Goal: Information Seeking & Learning: Understand process/instructions

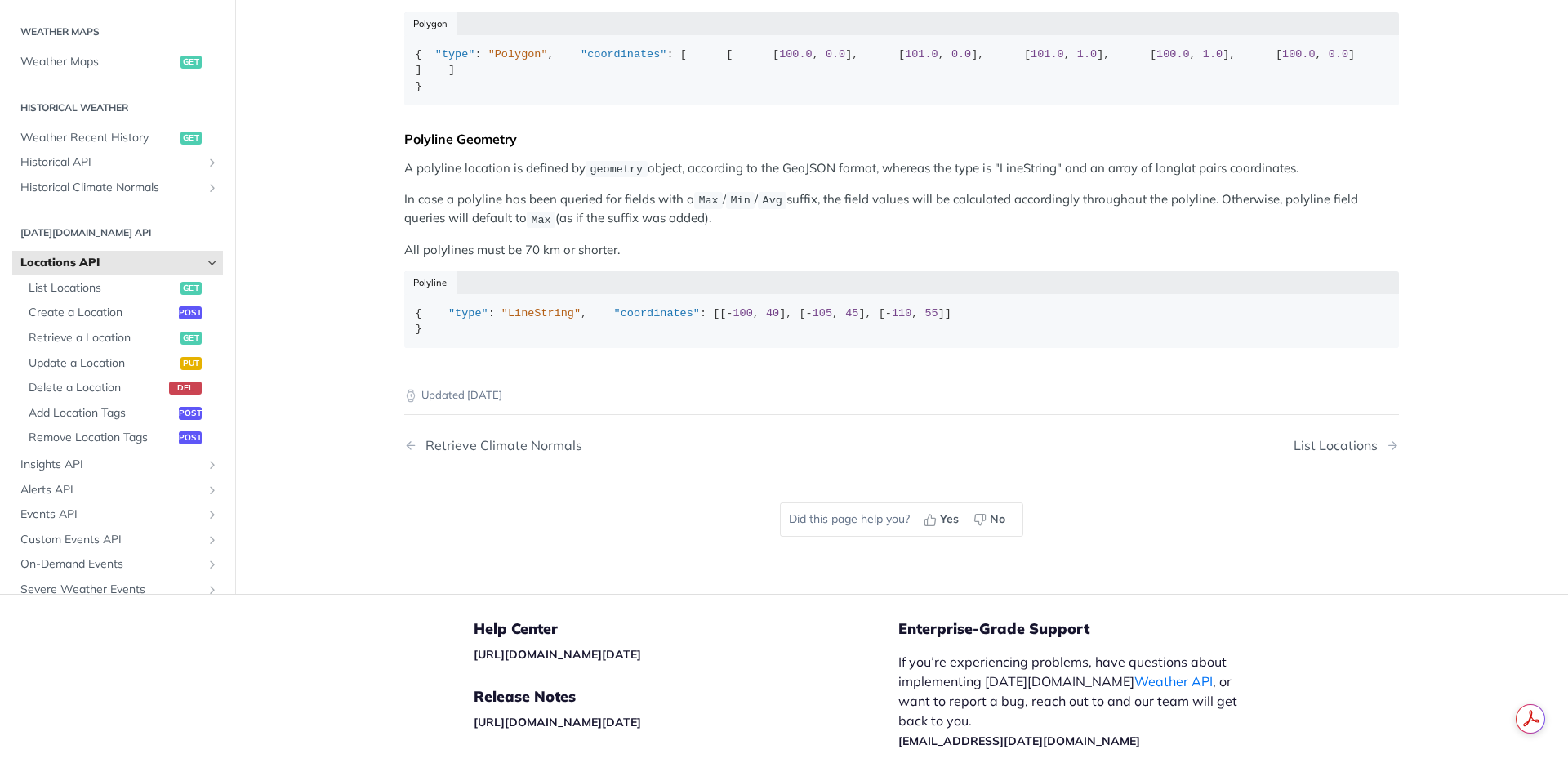
scroll to position [999, 0]
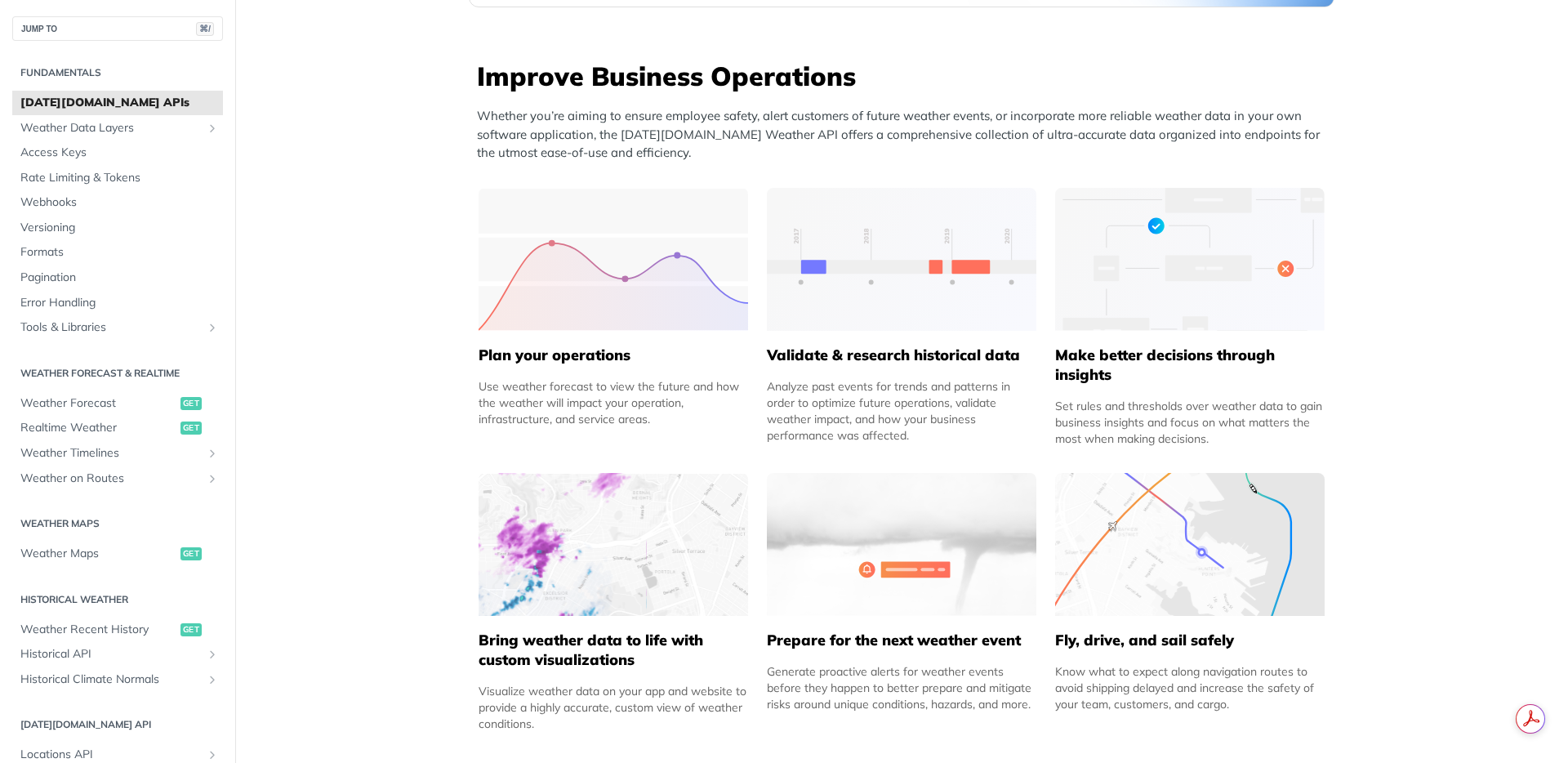
scroll to position [619, 0]
click at [105, 401] on span "Weather Forecast" at bounding box center [98, 403] width 156 height 16
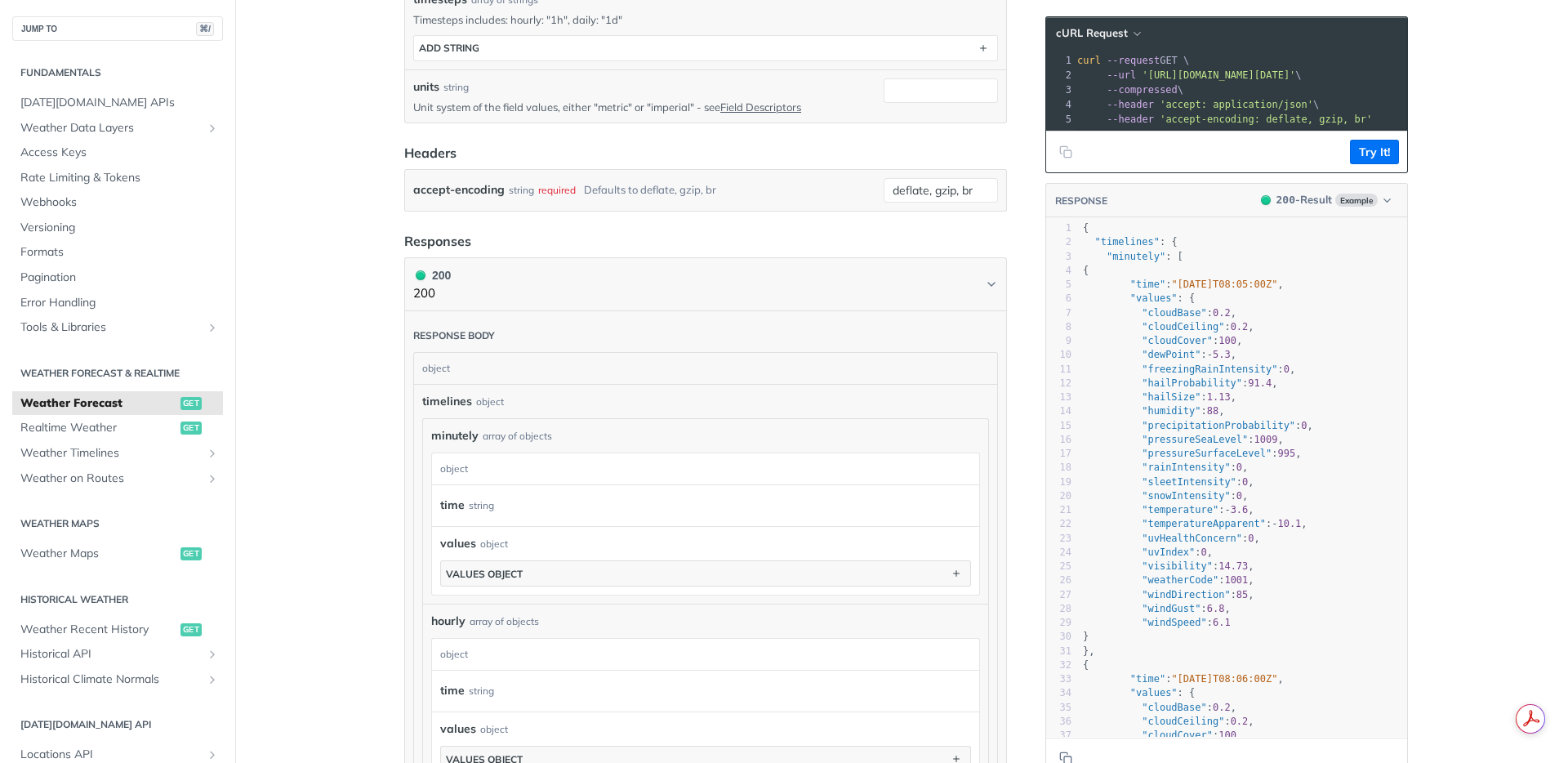
scroll to position [619, 0]
click at [84, 429] on span "Realtime Weather" at bounding box center [98, 427] width 156 height 16
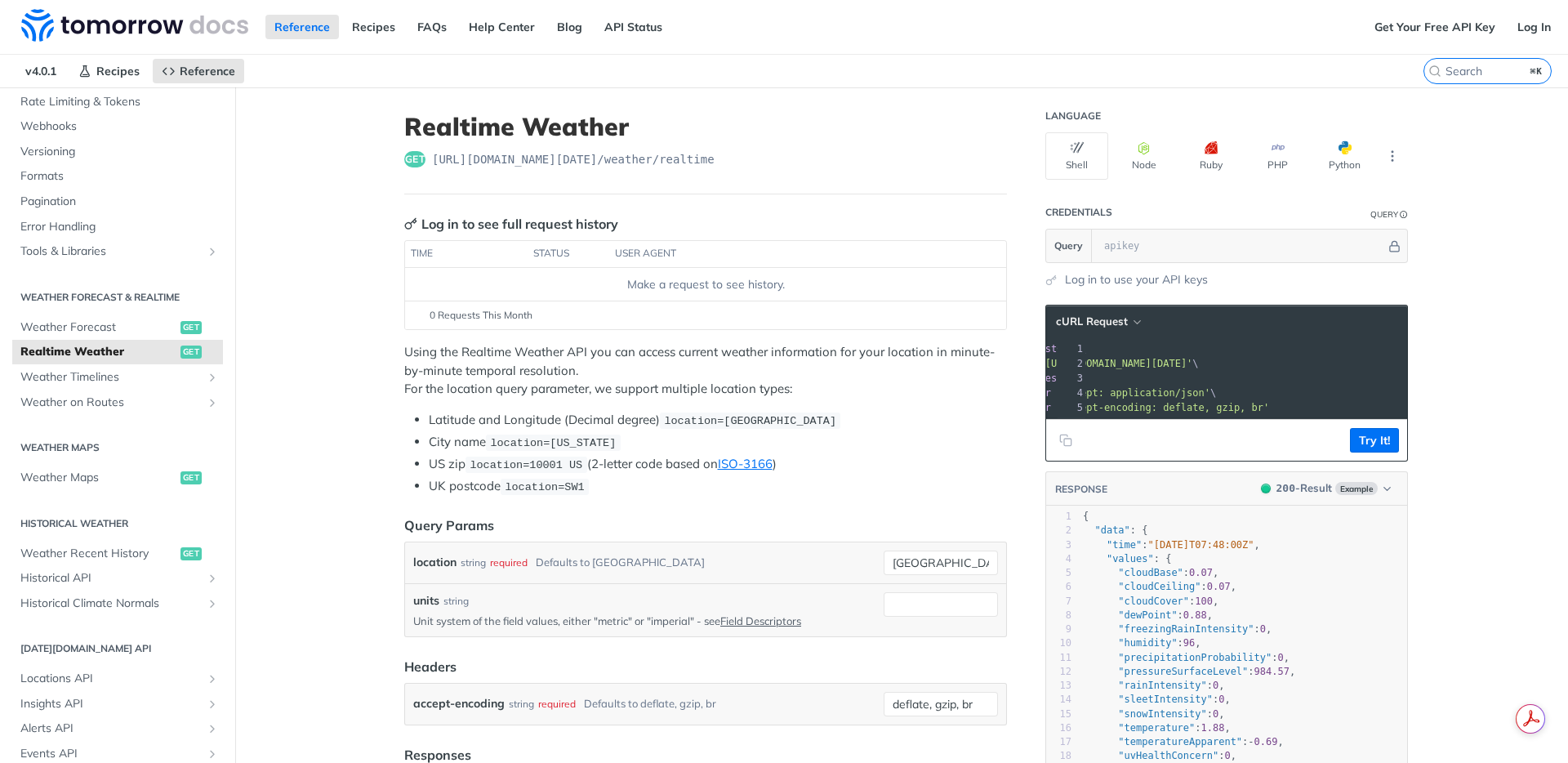
scroll to position [166, 0]
click at [89, 669] on span "Locations API" at bounding box center [110, 676] width 181 height 16
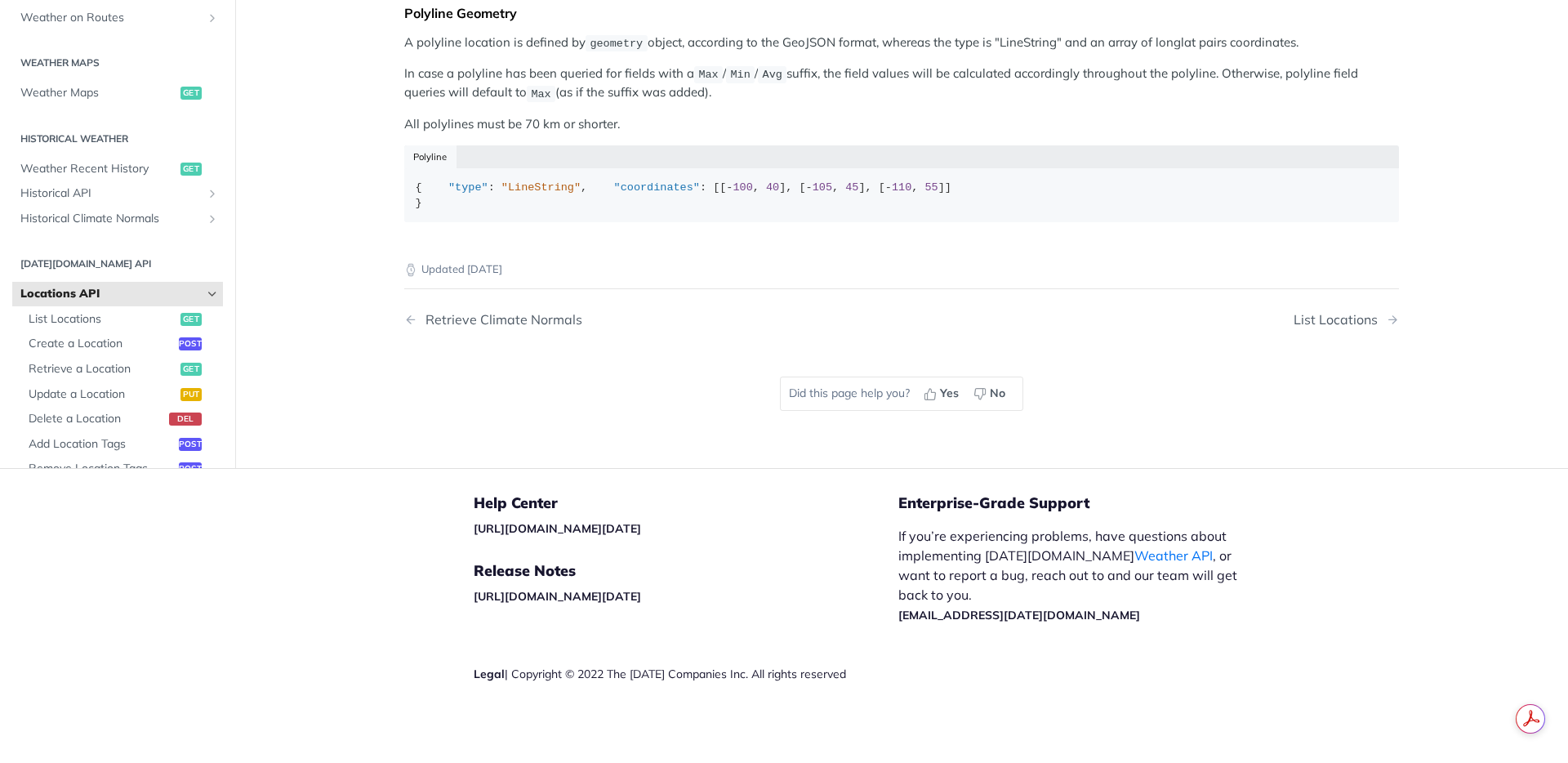
scroll to position [888, 0]
click at [119, 378] on span "Retrieve a Location" at bounding box center [103, 369] width 148 height 16
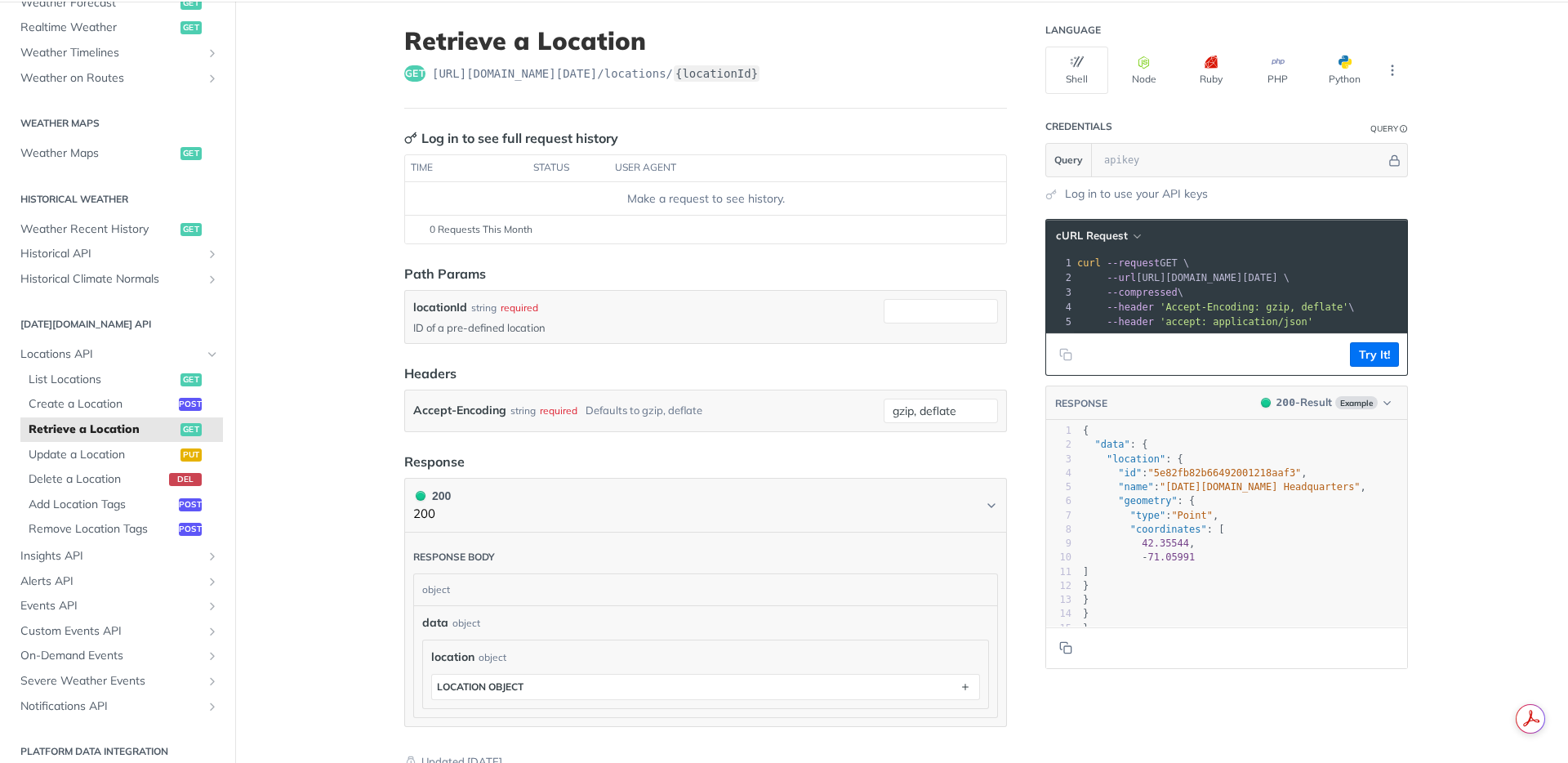
scroll to position [404, 0]
